Goal: Navigation & Orientation: Go to known website

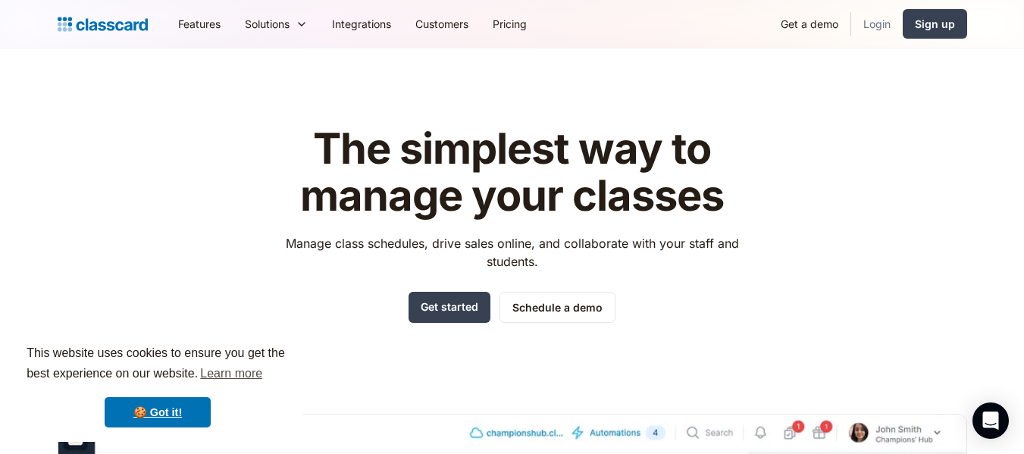
click at [875, 26] on link "Login" at bounding box center [877, 24] width 52 height 34
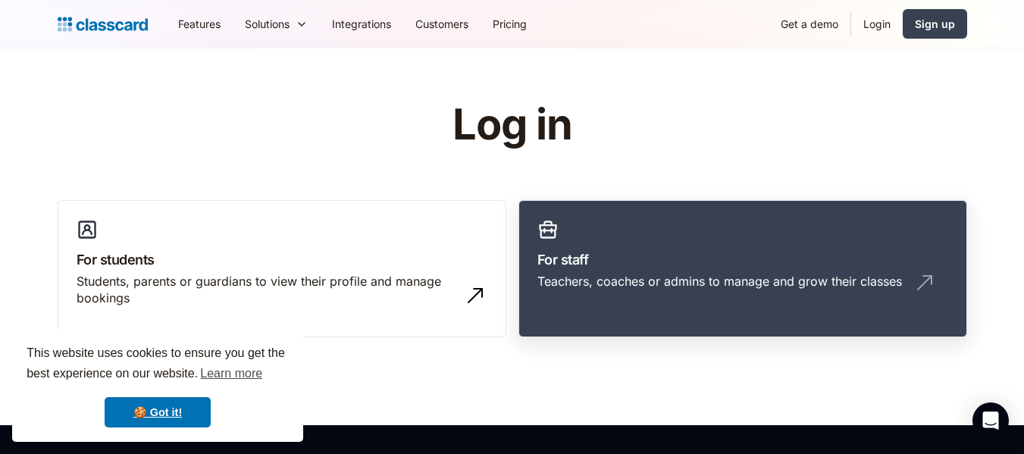
click at [751, 213] on link "For staff Teachers, coaches or admins to manage and grow their classes" at bounding box center [742, 269] width 449 height 138
